Goal: Task Accomplishment & Management: Manage account settings

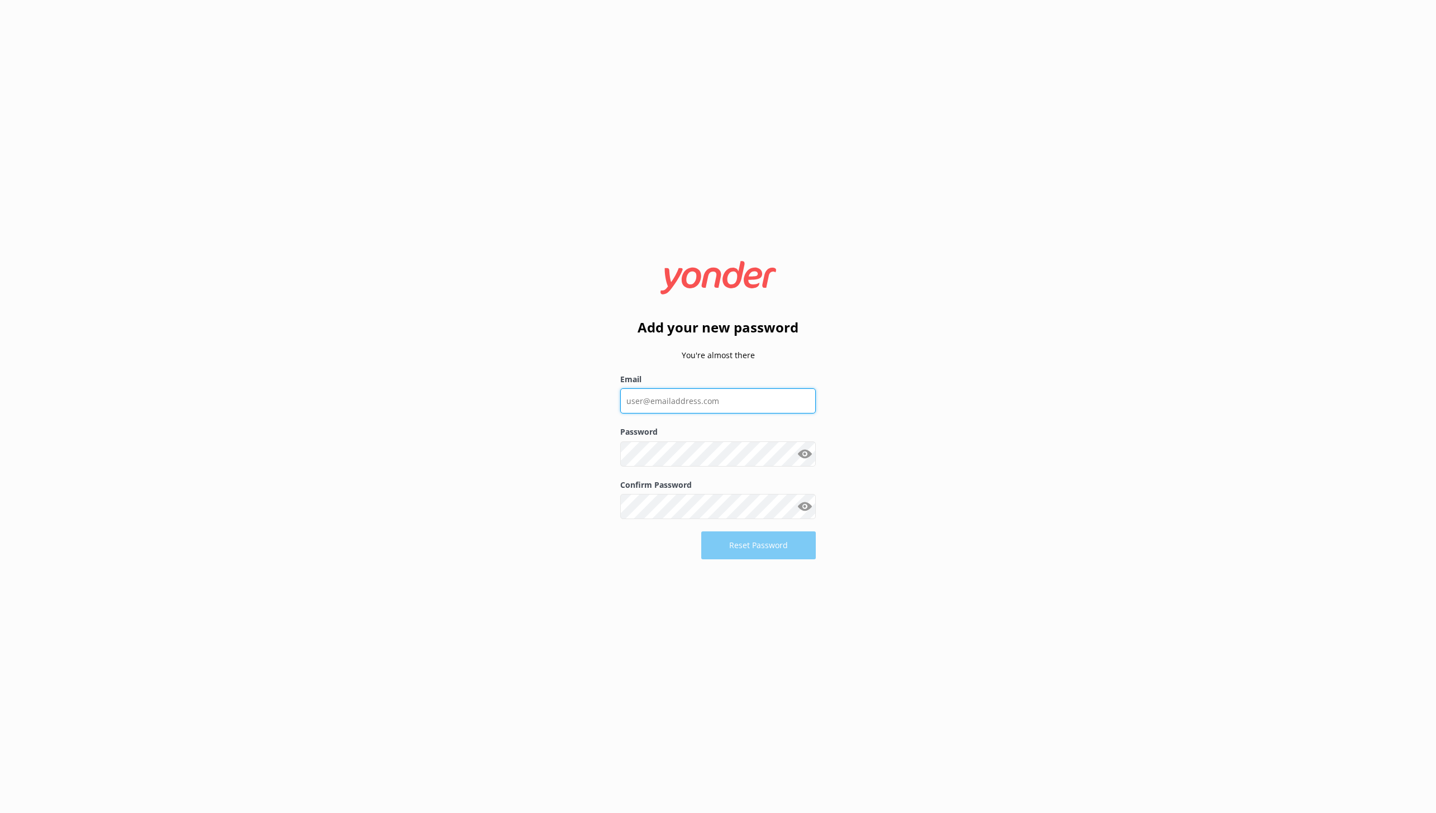
click at [675, 399] on input "Email" at bounding box center [718, 400] width 196 height 25
type input "[PERSON_NAME][EMAIL_ADDRESS][DOMAIN_NAME]"
click at [749, 550] on button "Reset Password" at bounding box center [758, 546] width 115 height 28
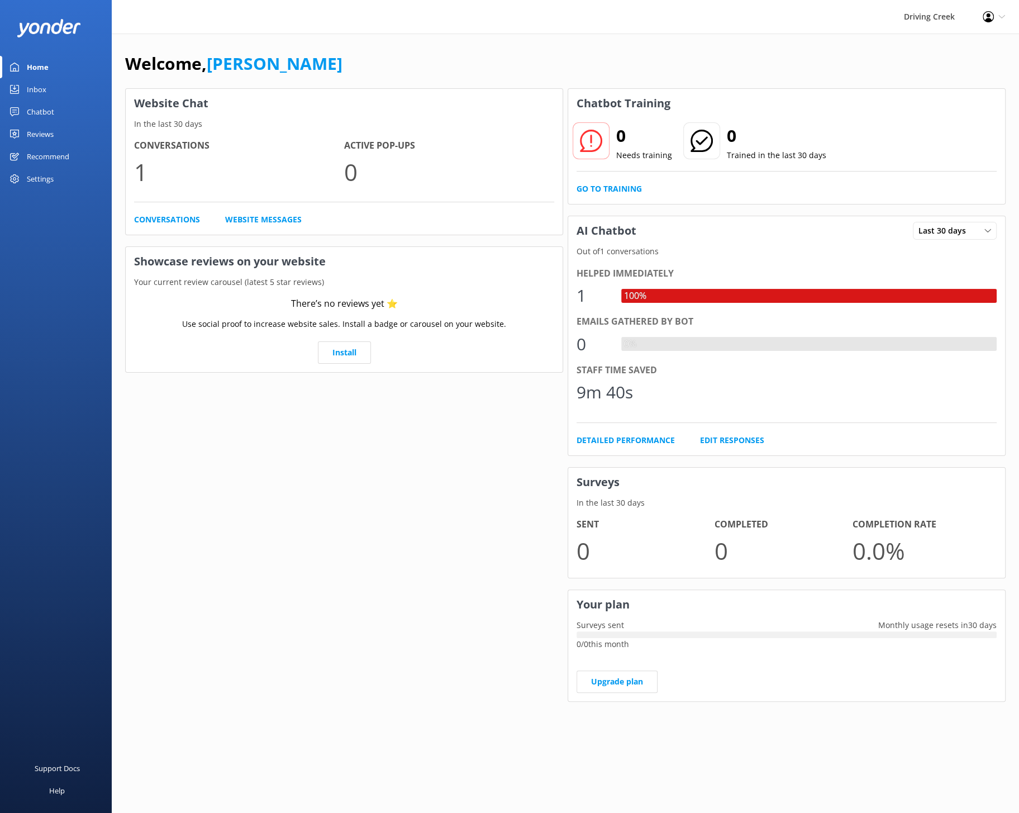
click at [37, 117] on div "Chatbot" at bounding box center [40, 112] width 27 height 22
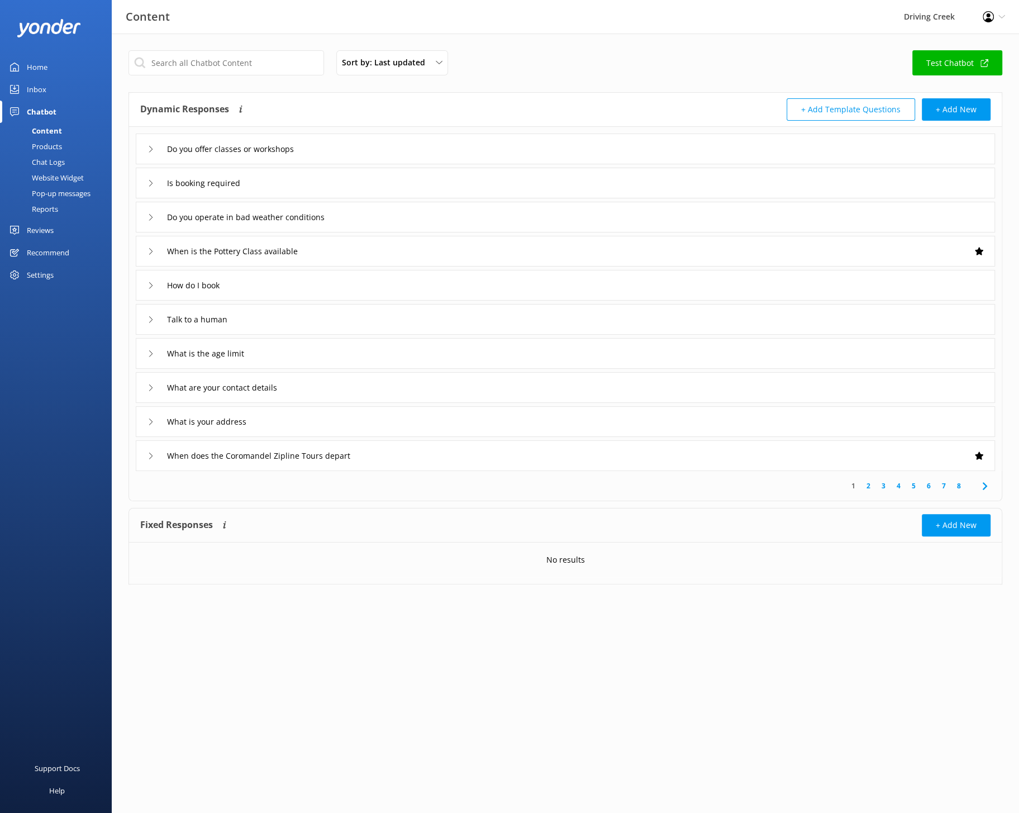
click at [150, 147] on icon at bounding box center [150, 149] width 7 height 7
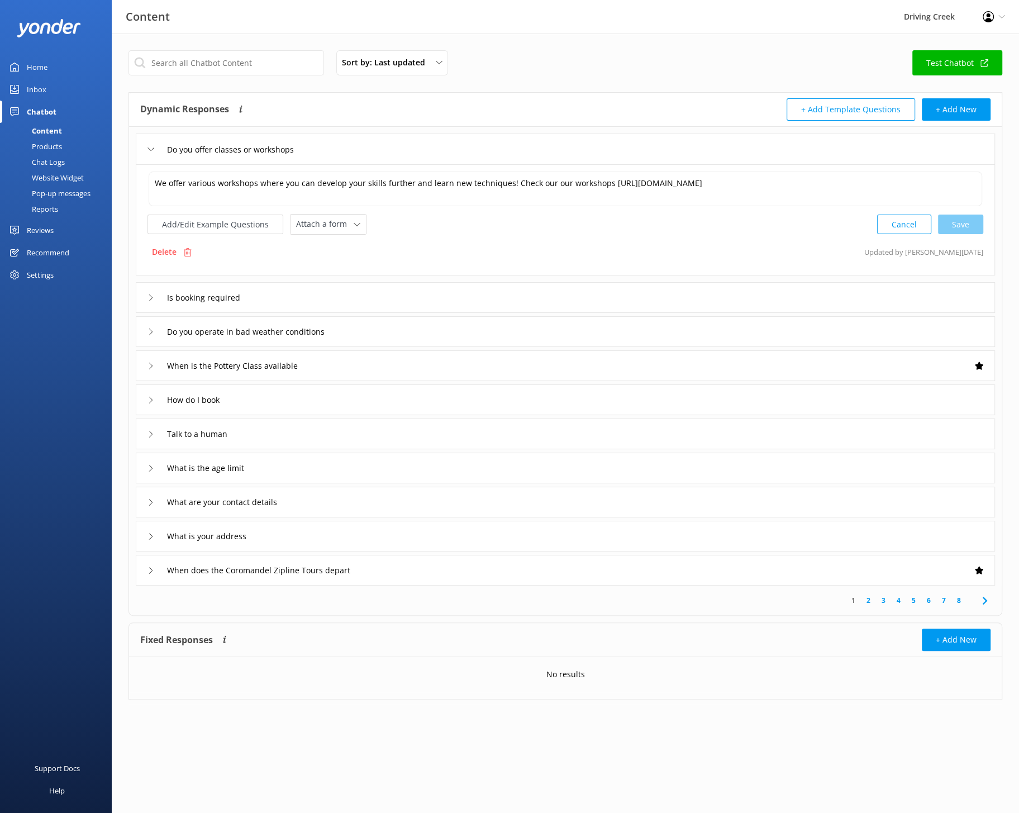
click at [150, 147] on icon at bounding box center [150, 149] width 7 height 7
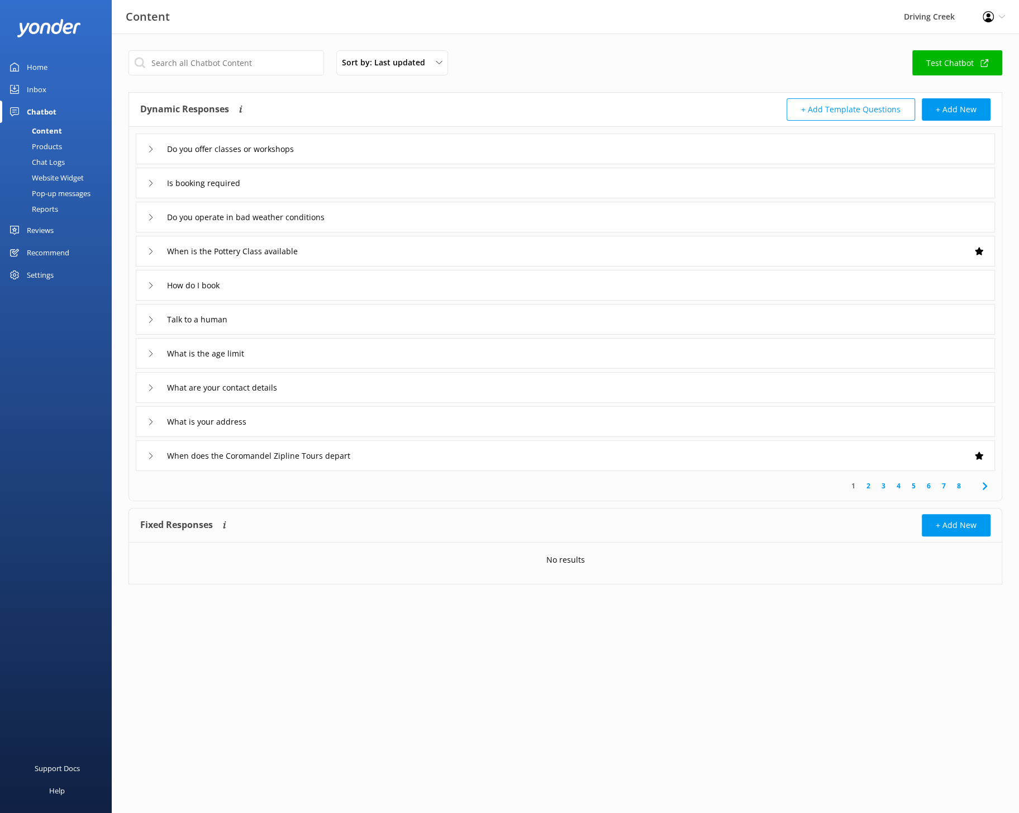
click at [49, 144] on div "Products" at bounding box center [34, 147] width 55 height 16
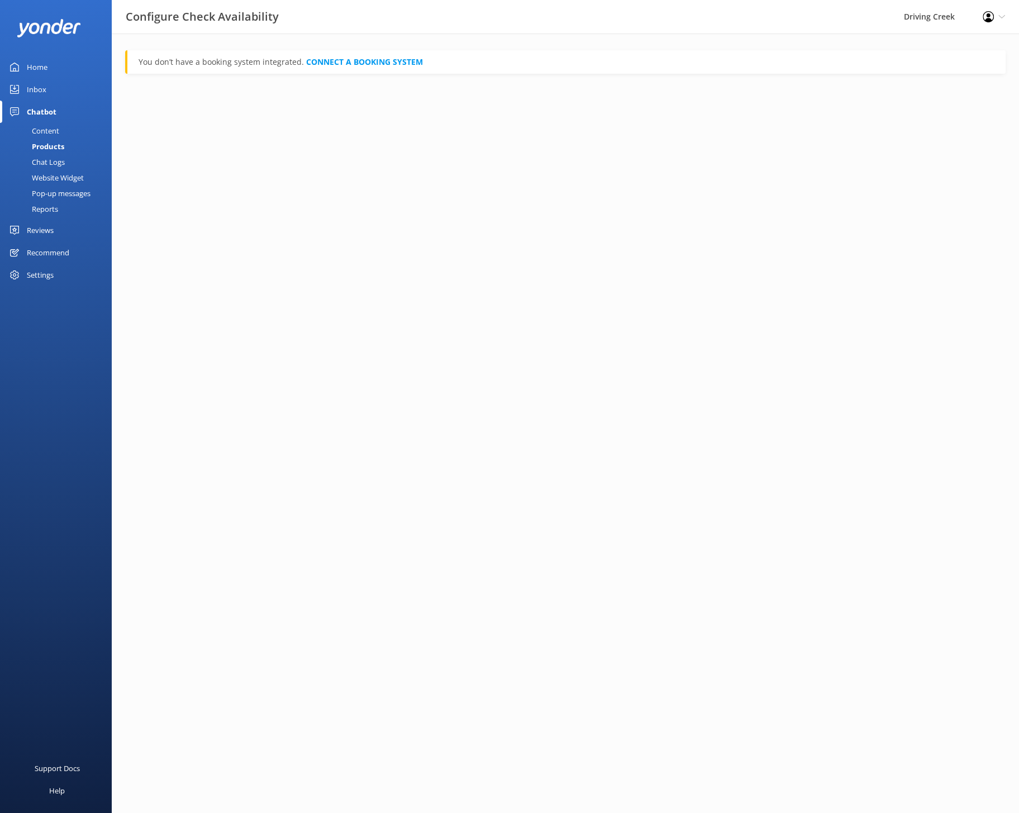
click at [51, 161] on div "Chat Logs" at bounding box center [36, 162] width 58 height 16
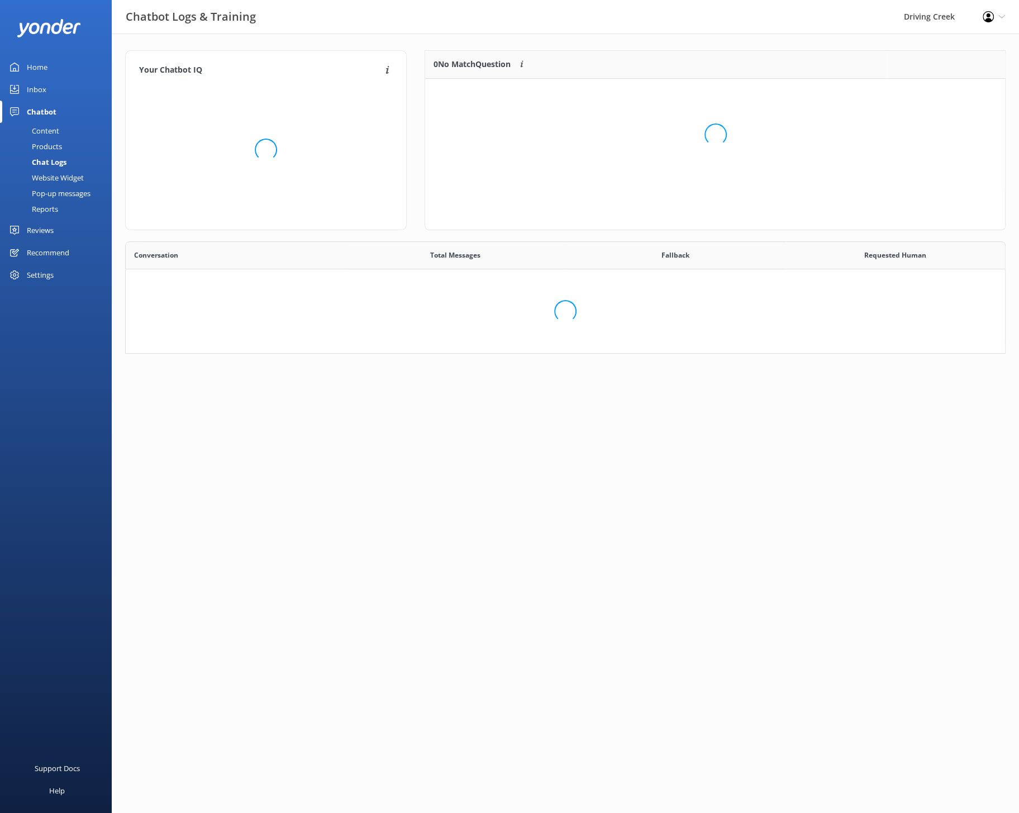
scroll to position [64, 880]
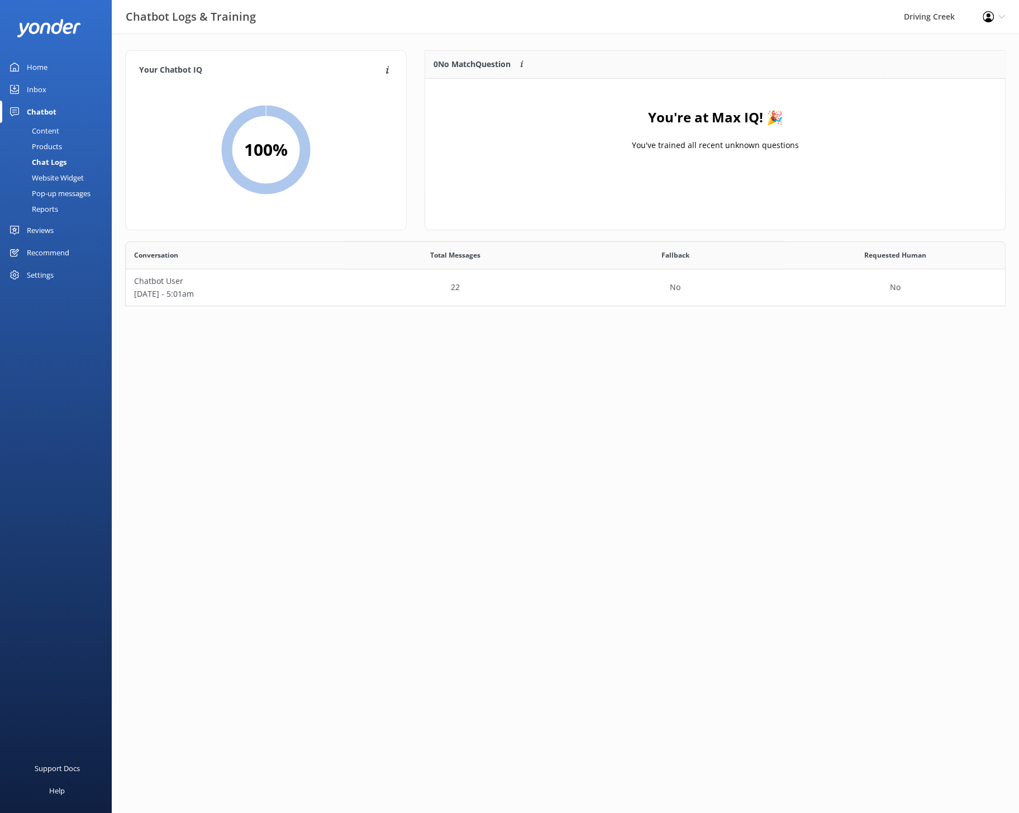
click at [49, 179] on div "Website Widget" at bounding box center [45, 178] width 77 height 16
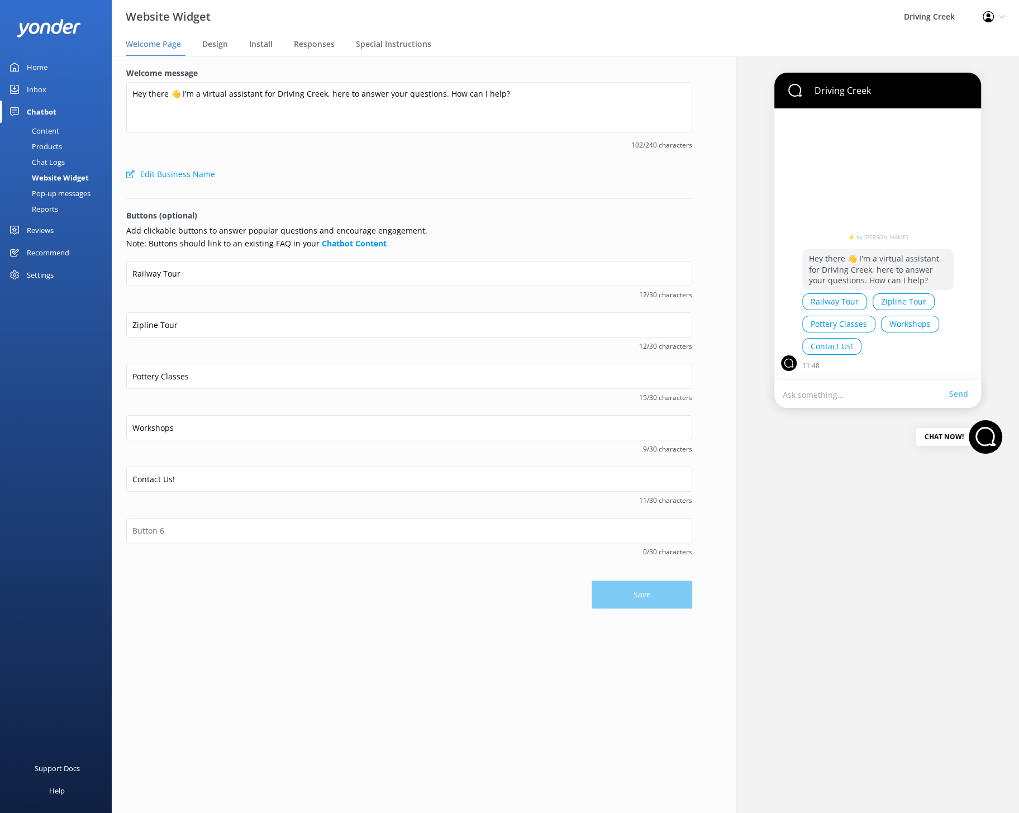
click at [55, 199] on div "Pop-up messages" at bounding box center [49, 193] width 84 height 16
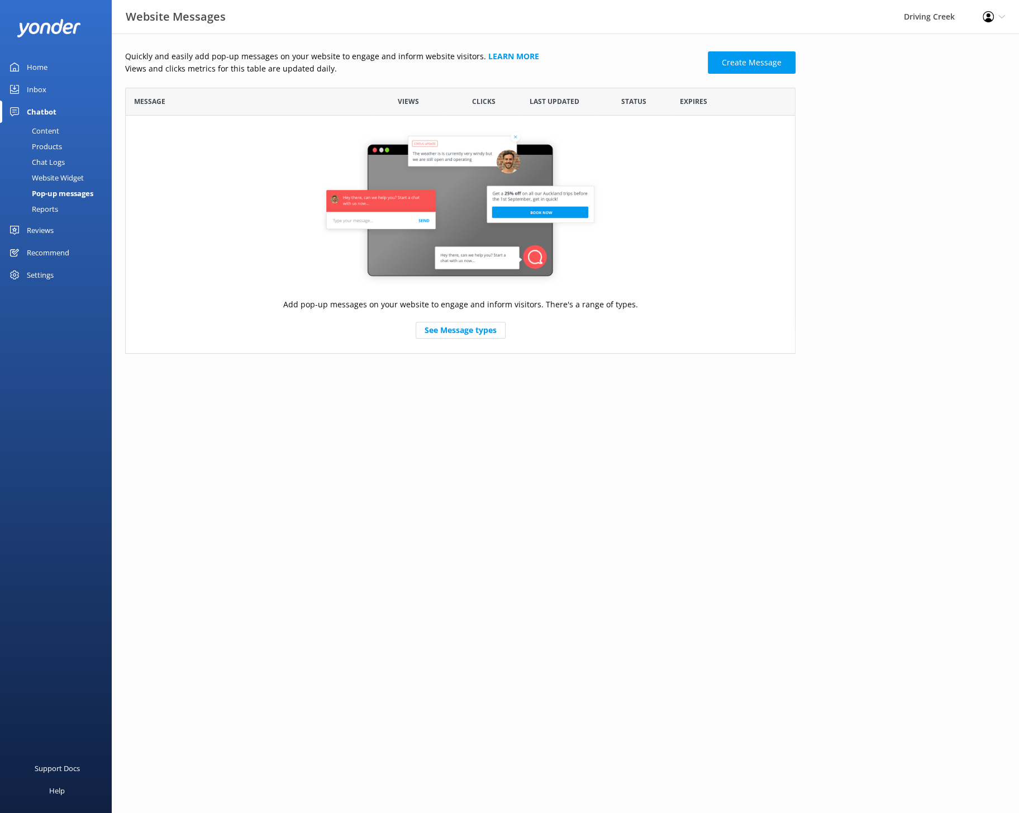
scroll to position [265, 670]
click at [44, 212] on div "Reports" at bounding box center [32, 209] width 51 height 16
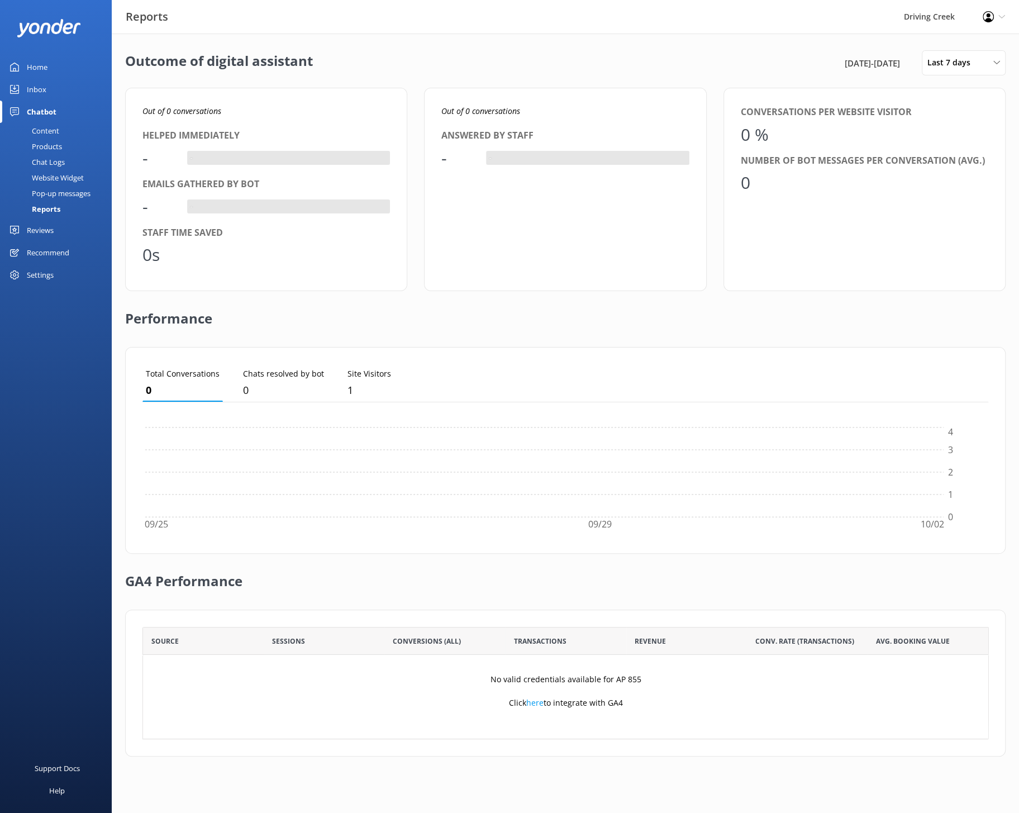
scroll to position [112, 846]
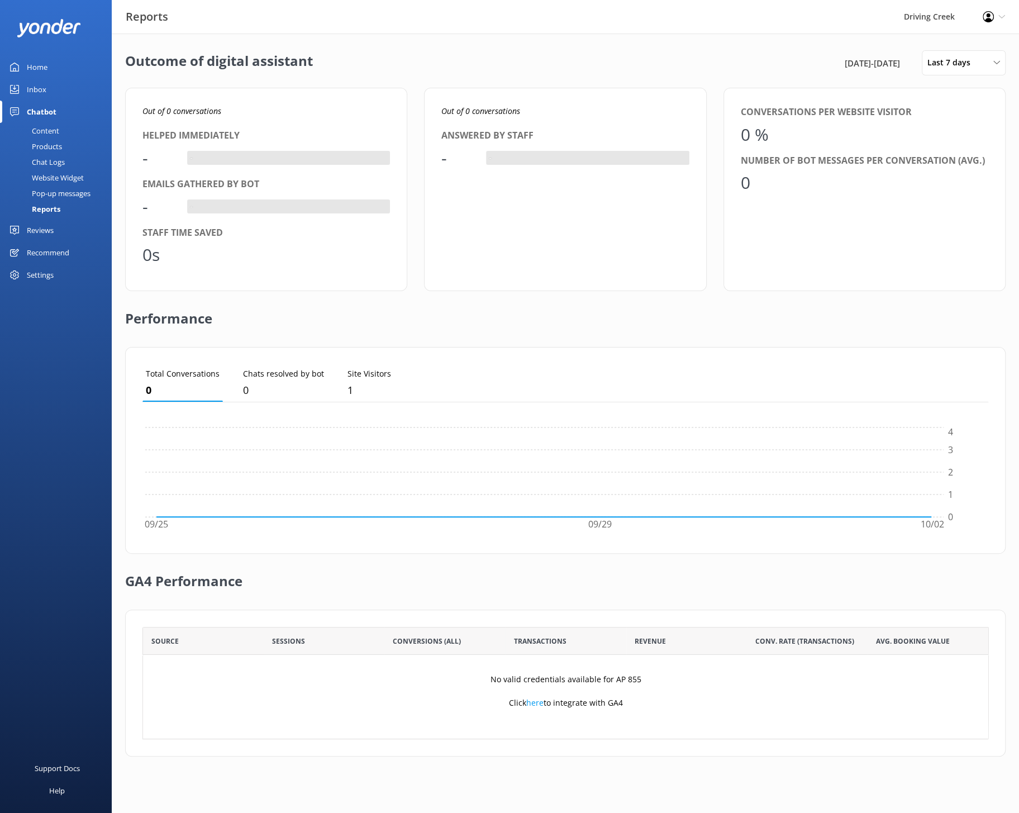
click at [45, 236] on div "Reviews" at bounding box center [40, 230] width 27 height 22
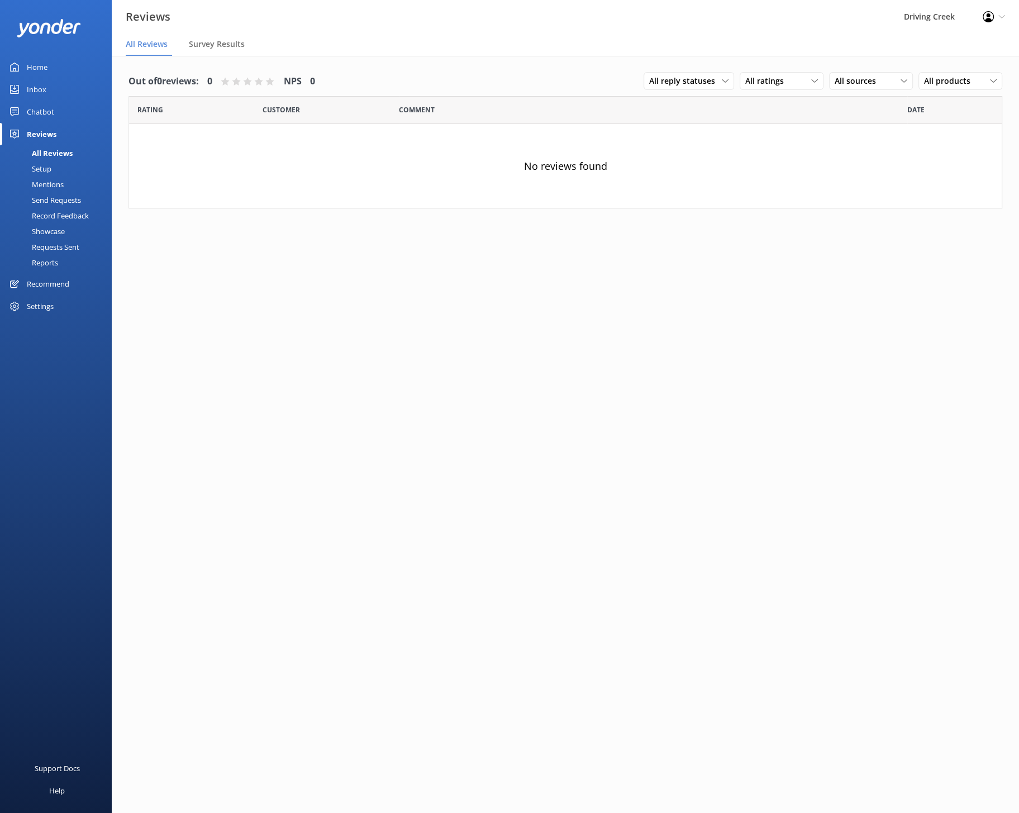
click at [37, 106] on div "Chatbot" at bounding box center [40, 112] width 27 height 22
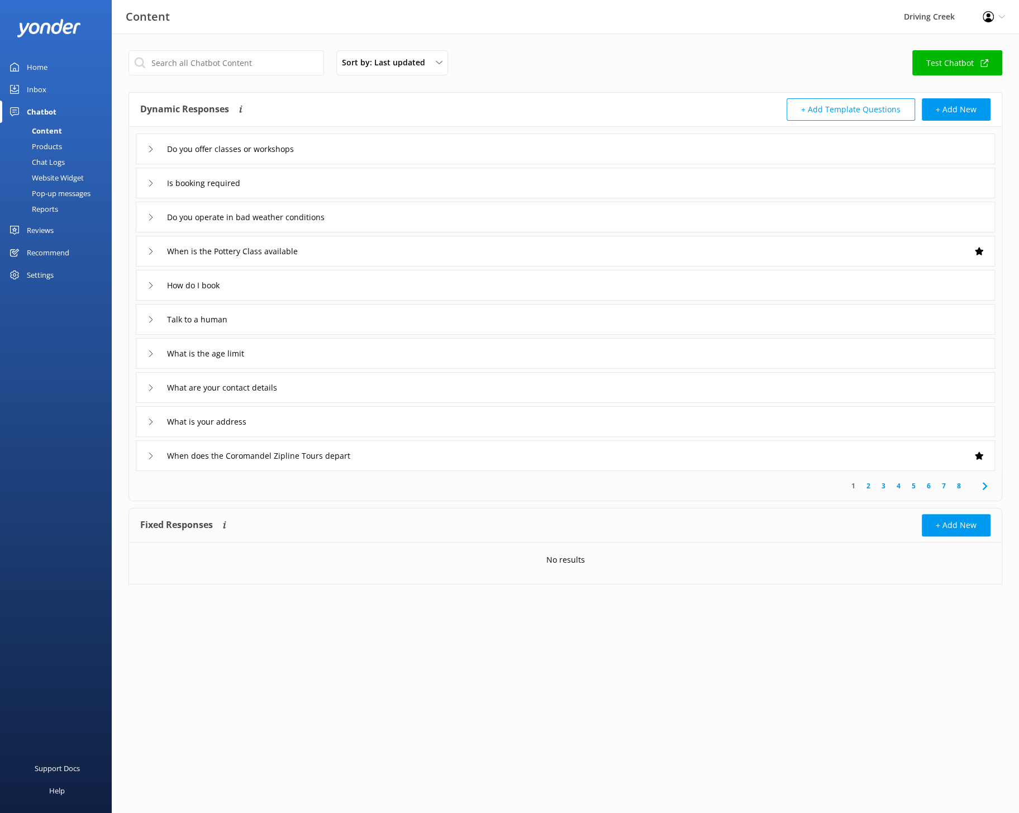
click at [37, 282] on div "Settings" at bounding box center [40, 275] width 27 height 22
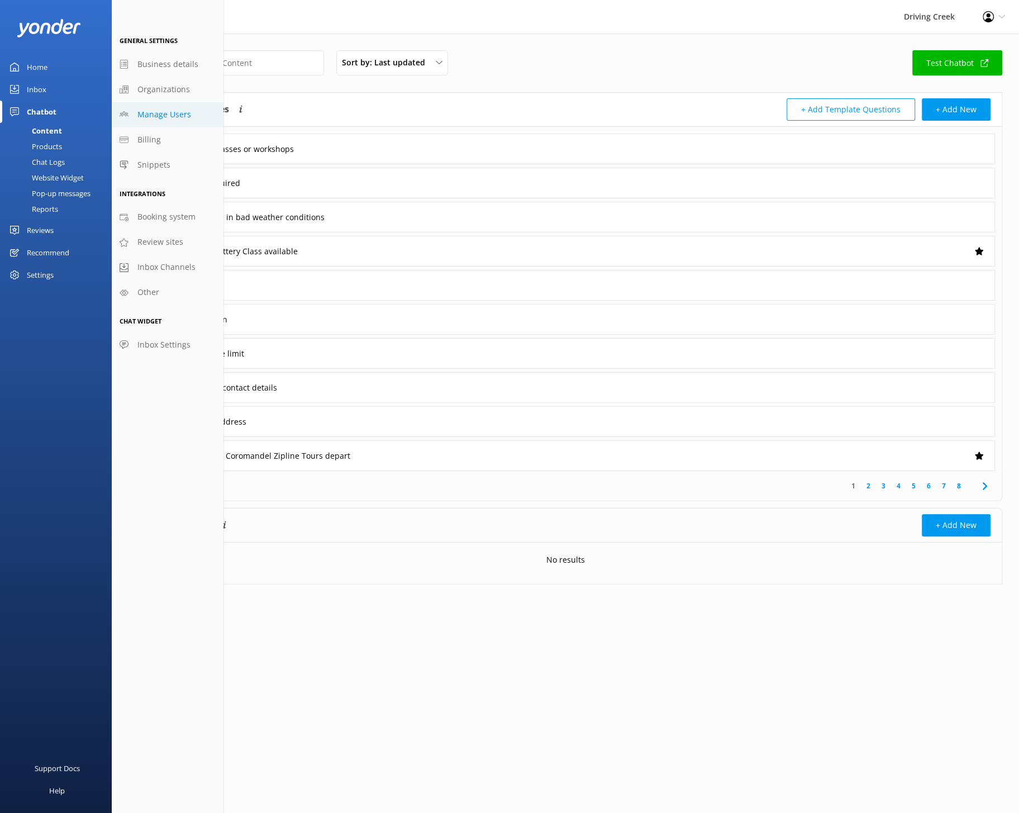
click at [168, 106] on link "Manage Users" at bounding box center [168, 114] width 112 height 25
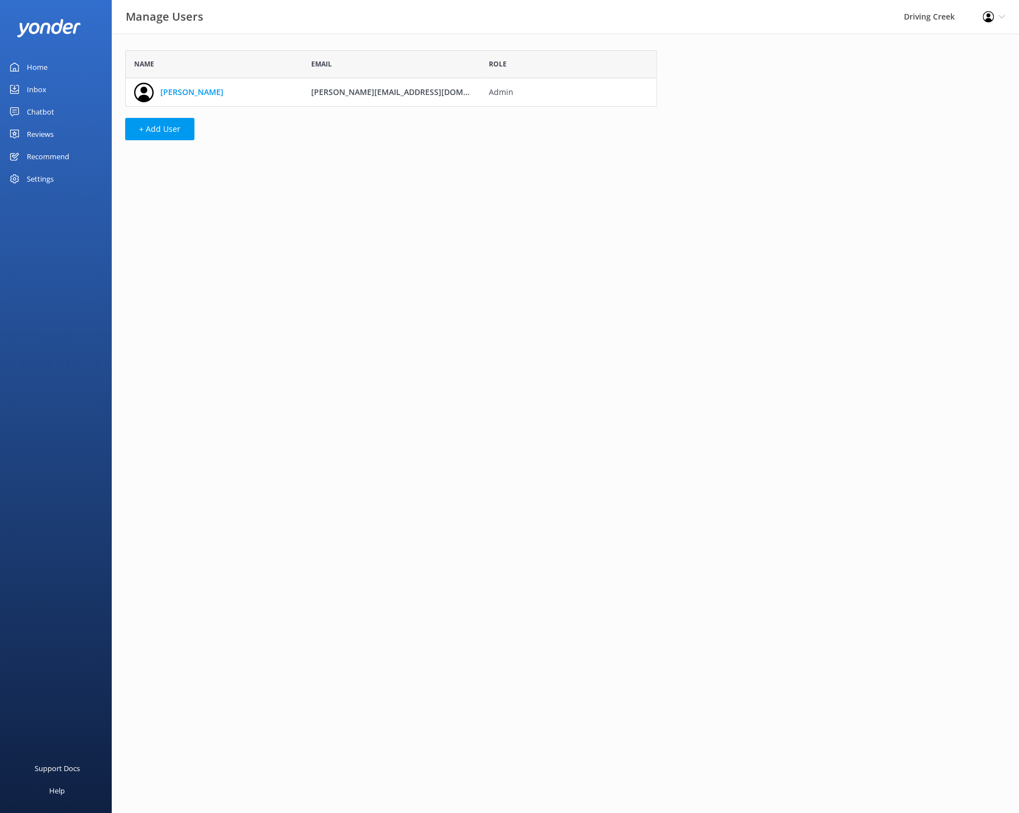
scroll to position [56, 531]
click at [161, 128] on button "+ Add User" at bounding box center [159, 129] width 69 height 22
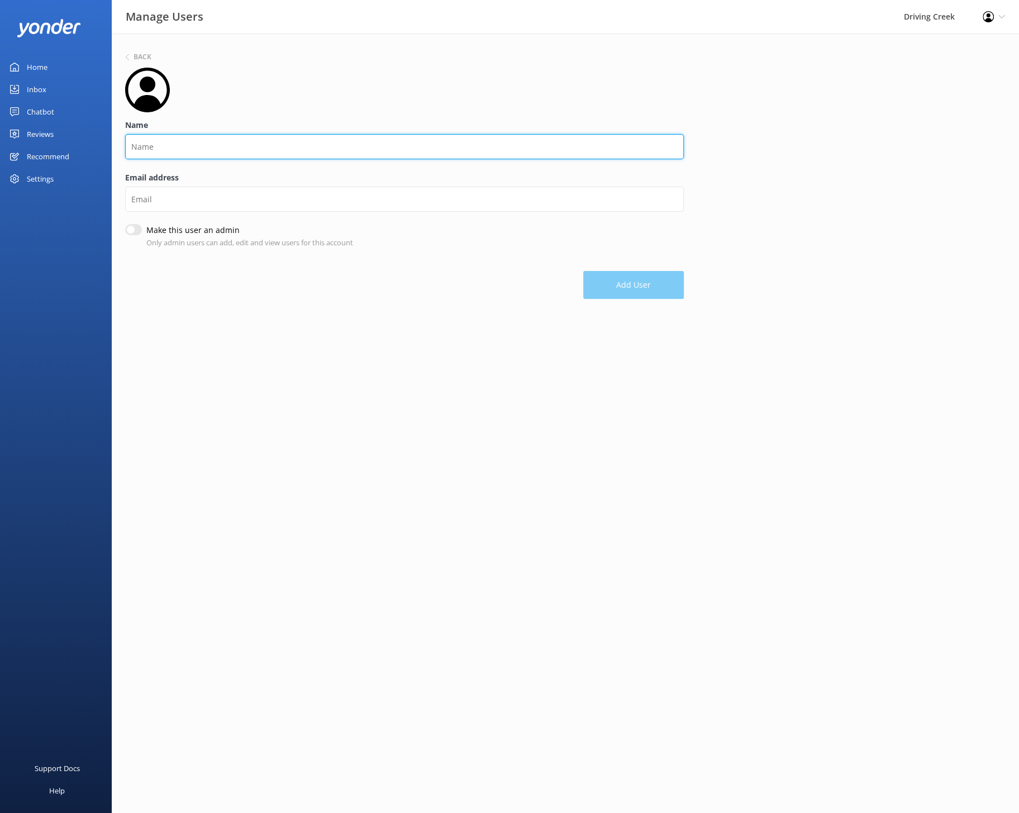
click at [207, 152] on input "Name" at bounding box center [404, 146] width 559 height 25
type input "Hek"
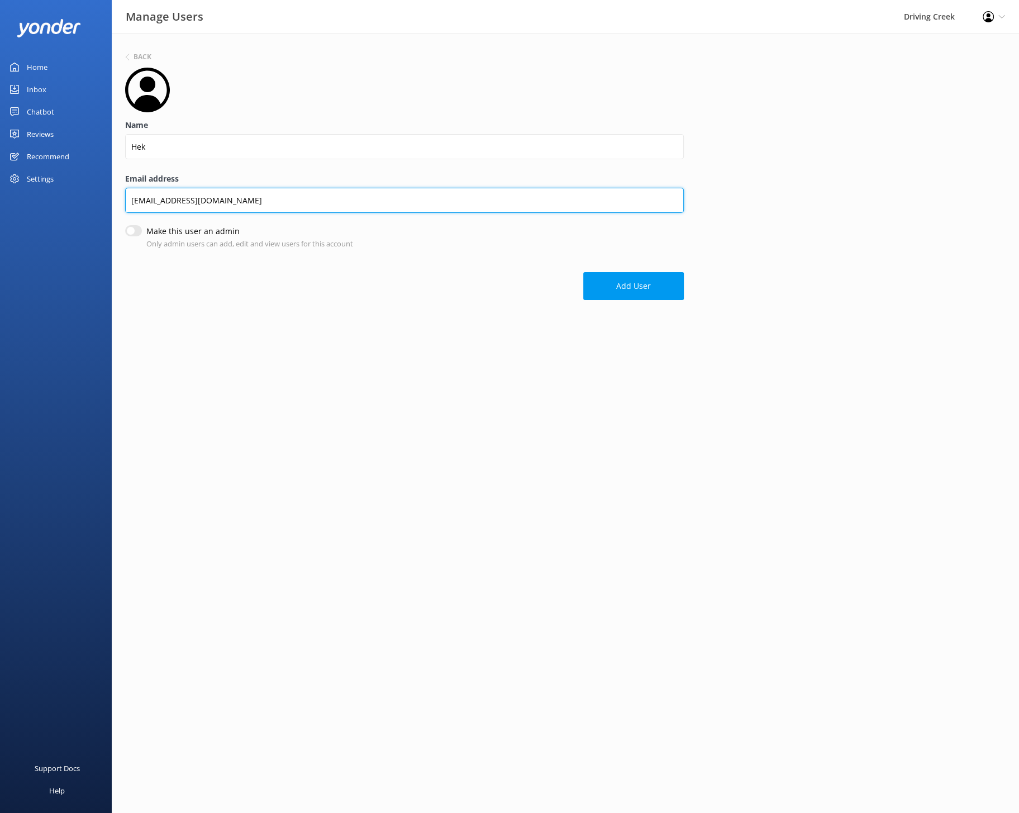
type input "[EMAIL_ADDRESS][DOMAIN_NAME]"
click at [132, 230] on input "Make this user an admin" at bounding box center [133, 230] width 17 height 11
checkbox input "true"
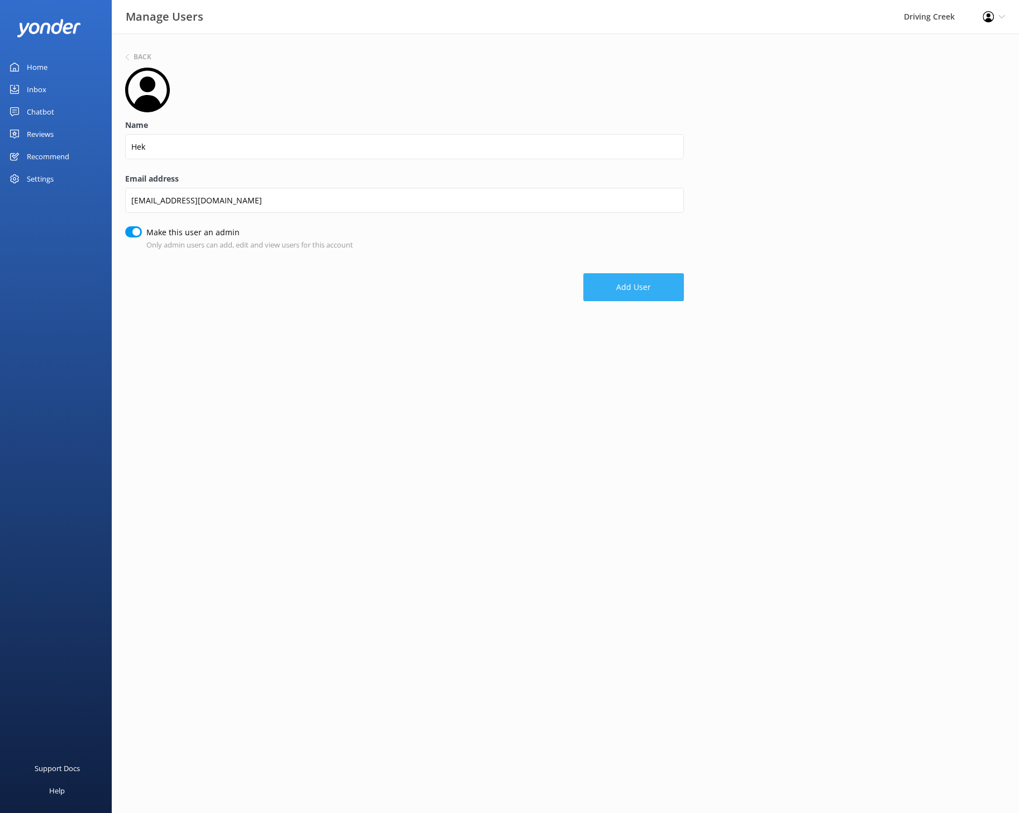
click at [632, 283] on button "Add User" at bounding box center [633, 287] width 101 height 28
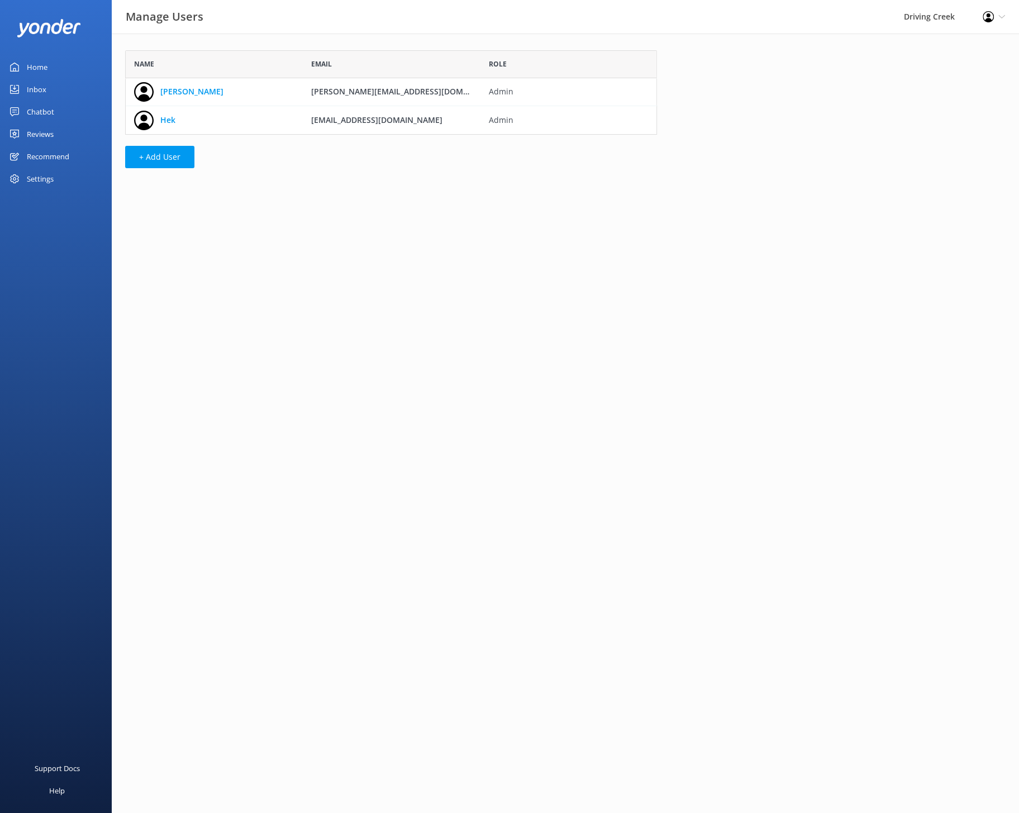
scroll to position [84, 531]
